Goal: Information Seeking & Learning: Understand process/instructions

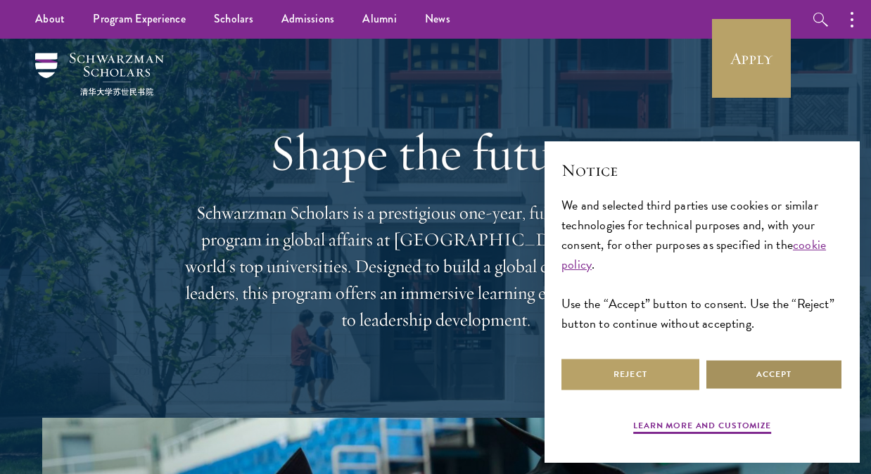
click at [779, 362] on button "Accept" at bounding box center [774, 375] width 138 height 32
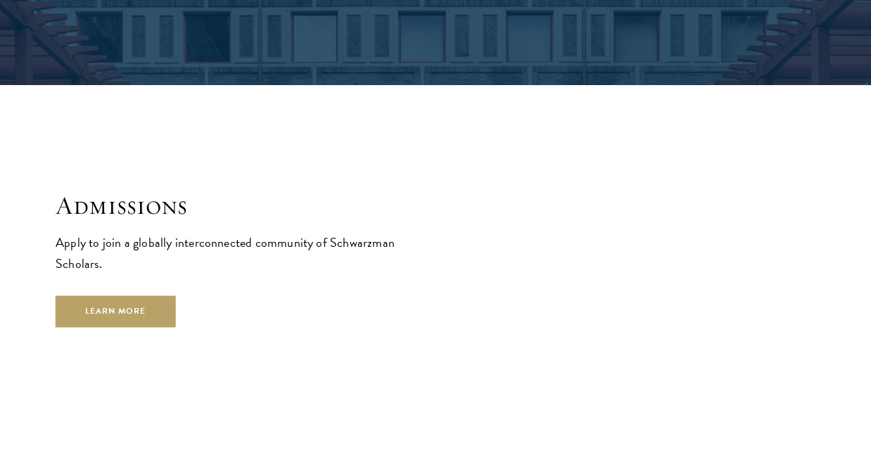
scroll to position [2108, 0]
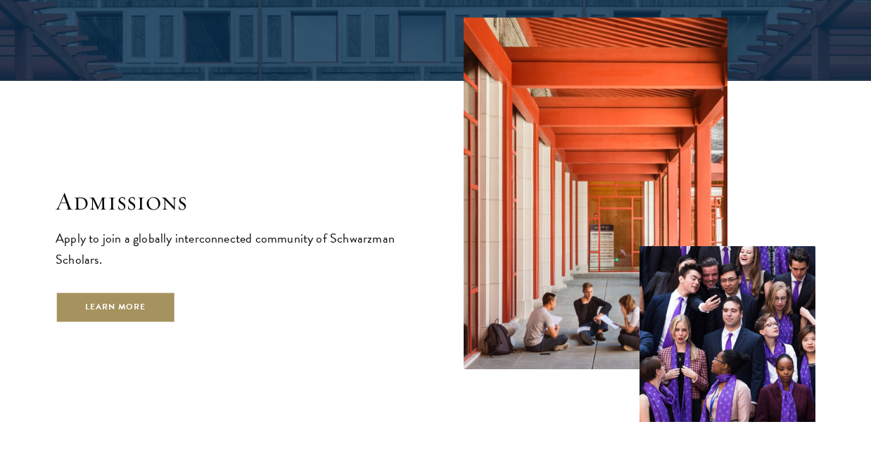
click at [87, 291] on link "Learn More" at bounding box center [116, 307] width 120 height 32
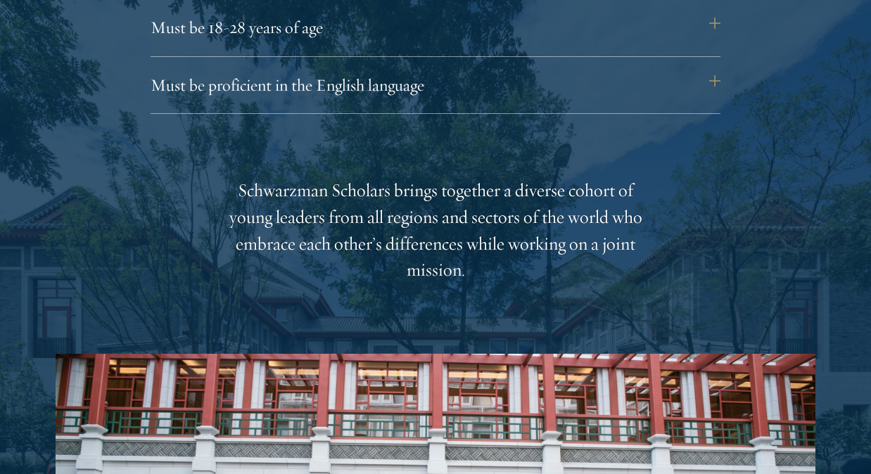
scroll to position [2068, 0]
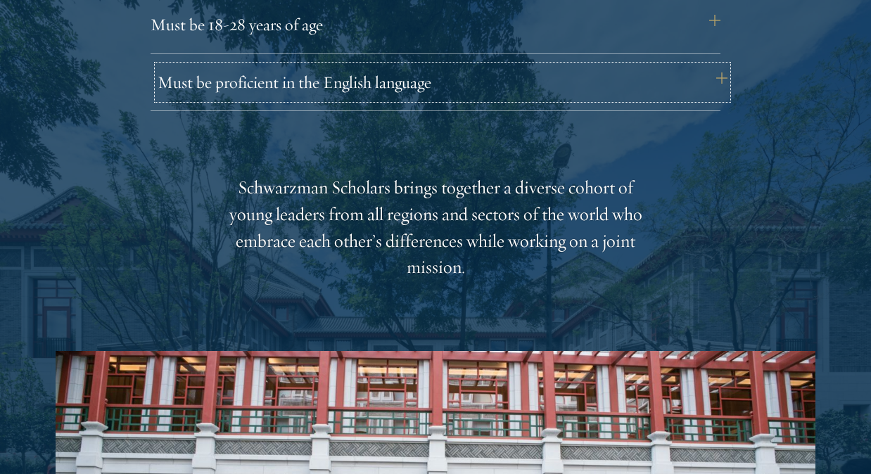
click at [713, 84] on button "Must be proficient in the English language" at bounding box center [443, 82] width 570 height 34
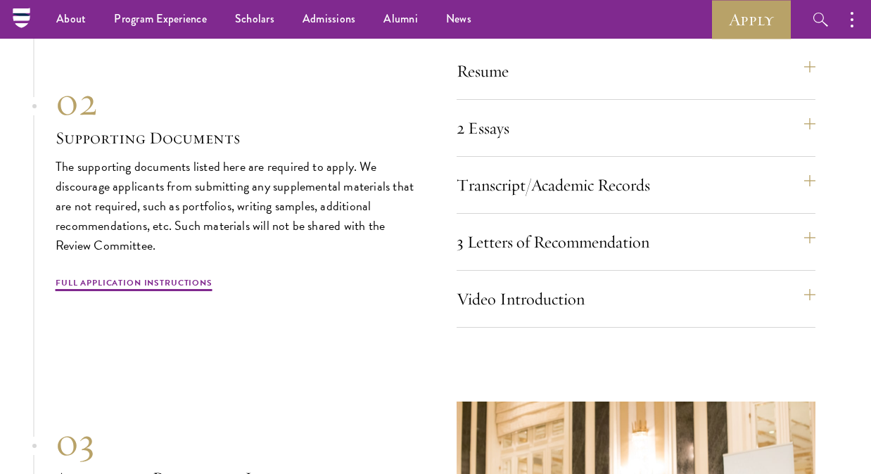
scroll to position [4955, 0]
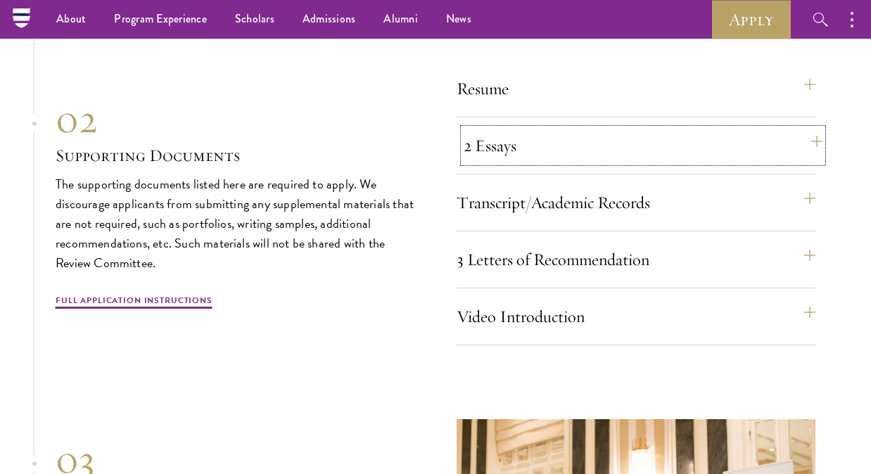
click at [811, 161] on button "2 Essays" at bounding box center [643, 146] width 359 height 34
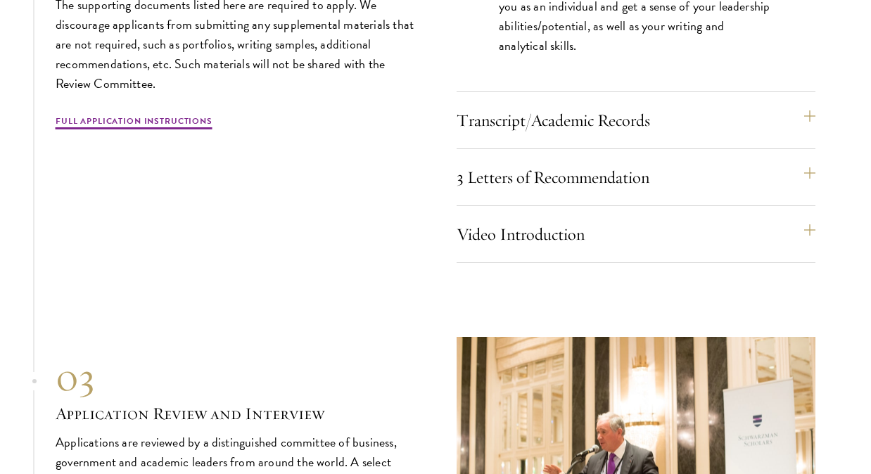
scroll to position [4897, 0]
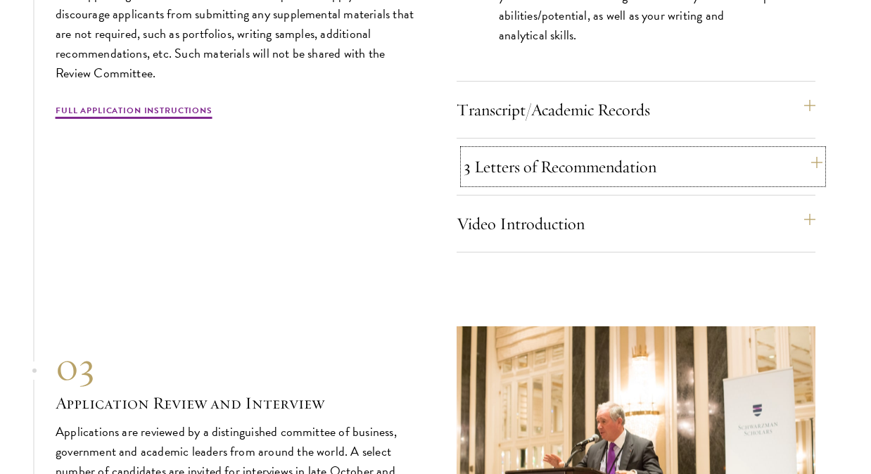
click at [815, 179] on button "3 Letters of Recommendation" at bounding box center [643, 167] width 359 height 34
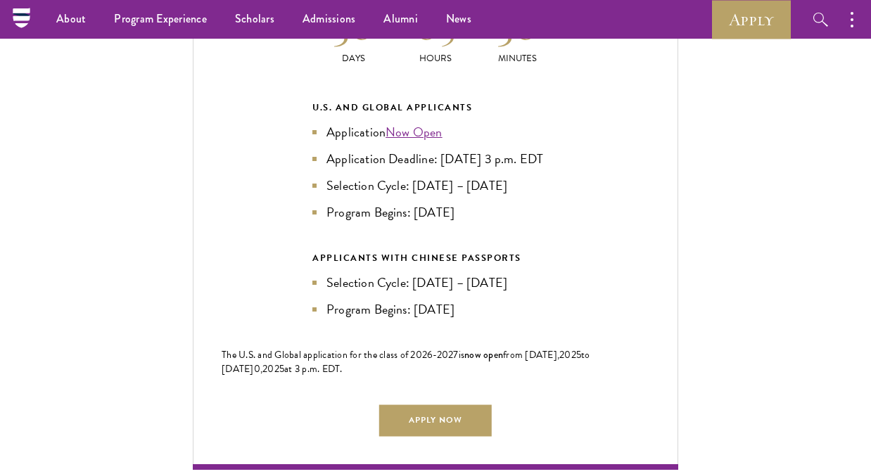
scroll to position [3097, 0]
click at [460, 437] on link "Apply Now" at bounding box center [435, 421] width 113 height 32
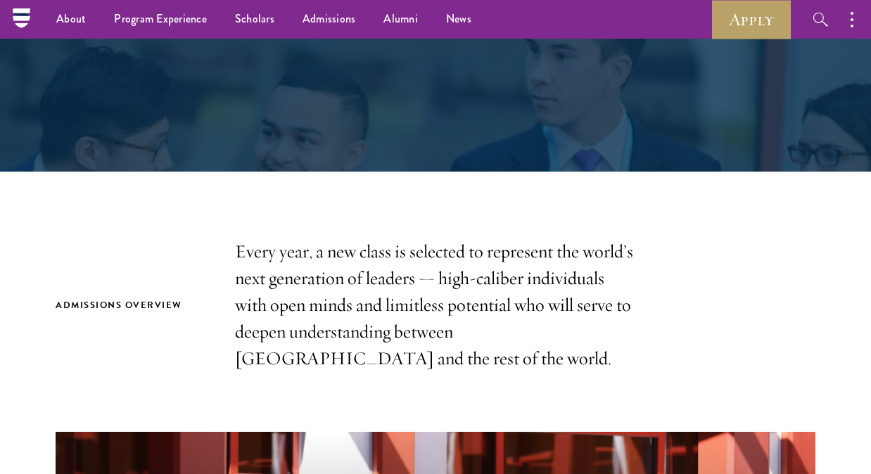
scroll to position [177, 0]
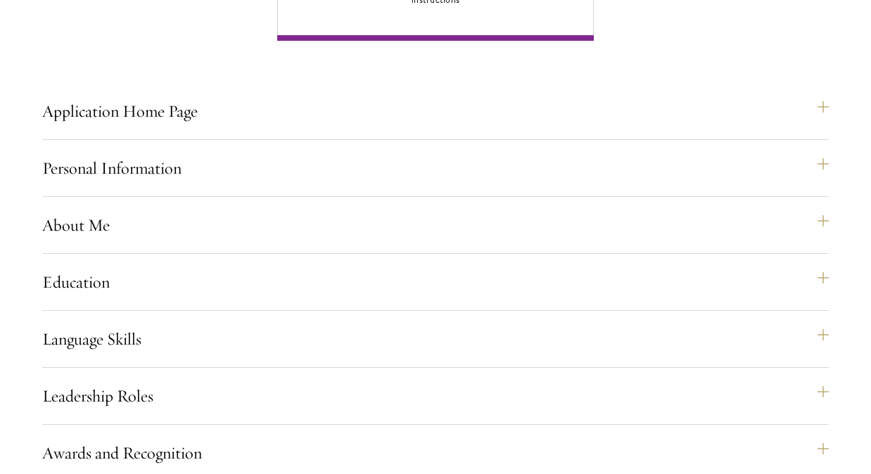
scroll to position [1144, 0]
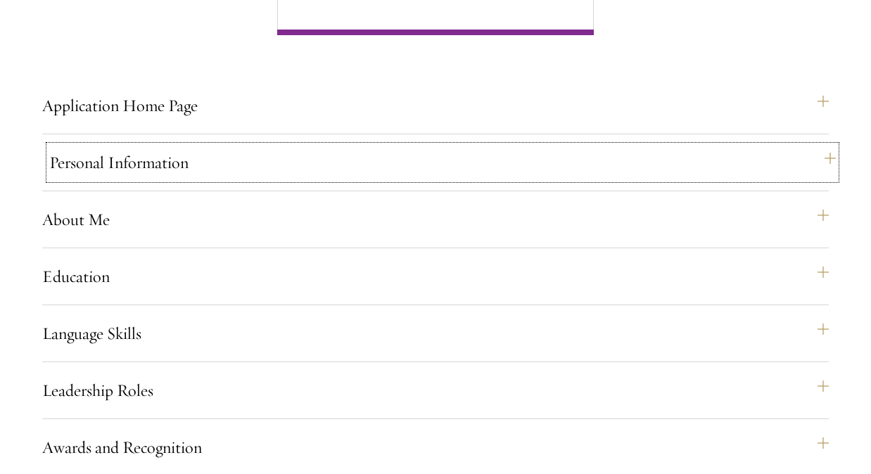
click at [827, 179] on button "Personal Information" at bounding box center [442, 163] width 786 height 34
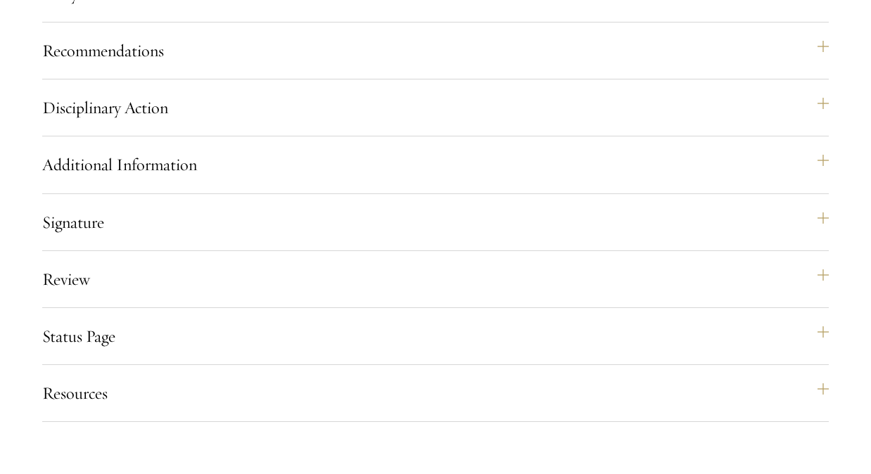
scroll to position [1988, 0]
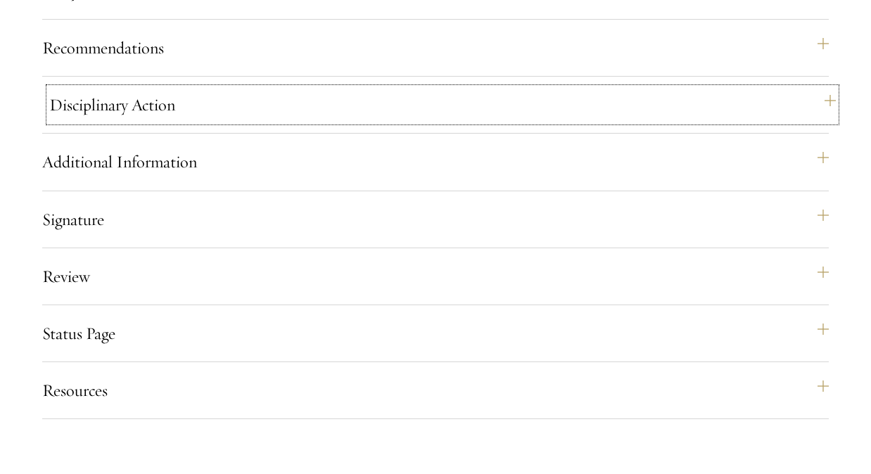
click at [822, 122] on button "Disciplinary Action" at bounding box center [442, 105] width 786 height 34
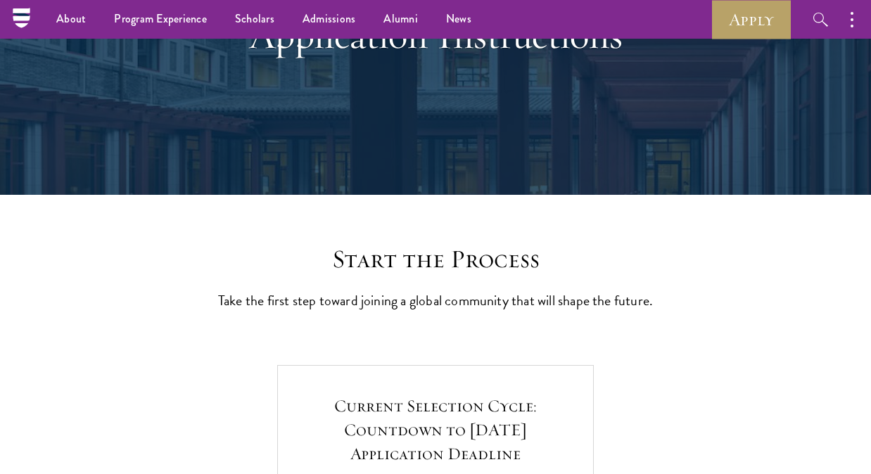
scroll to position [0, 0]
